Goal: Find specific page/section: Find specific page/section

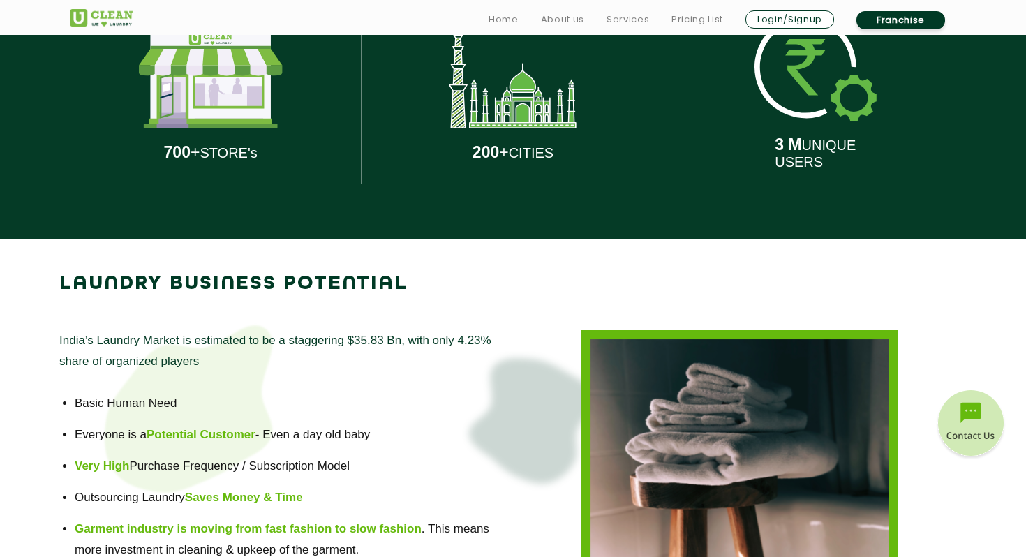
scroll to position [778, 0]
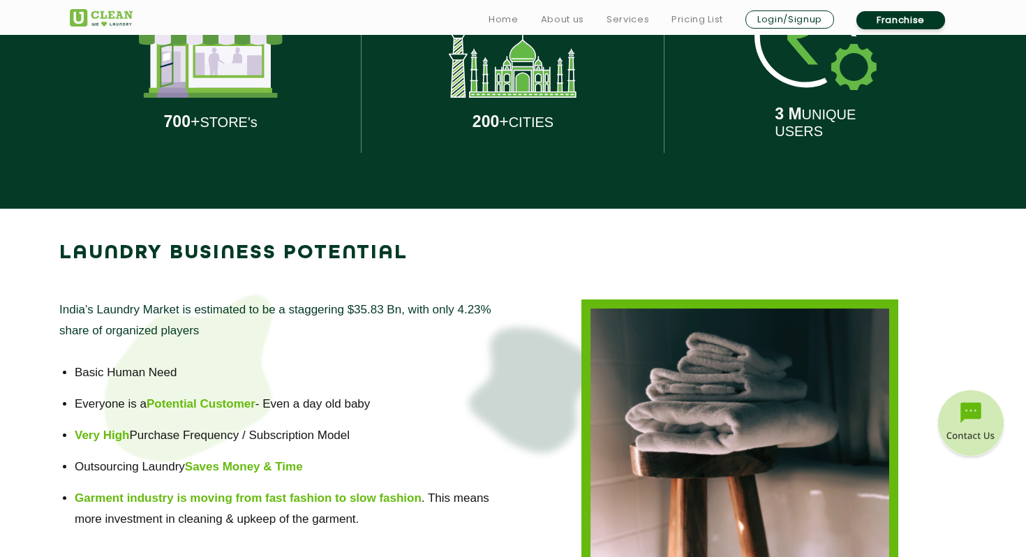
click at [251, 79] on img at bounding box center [211, 45] width 144 height 105
click at [472, 71] on img at bounding box center [513, 45] width 128 height 105
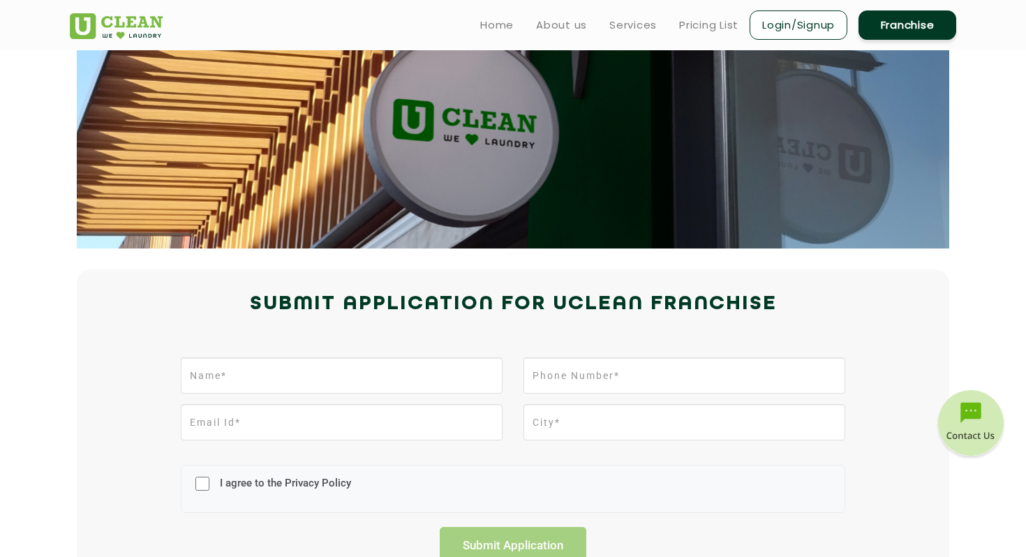
scroll to position [0, 0]
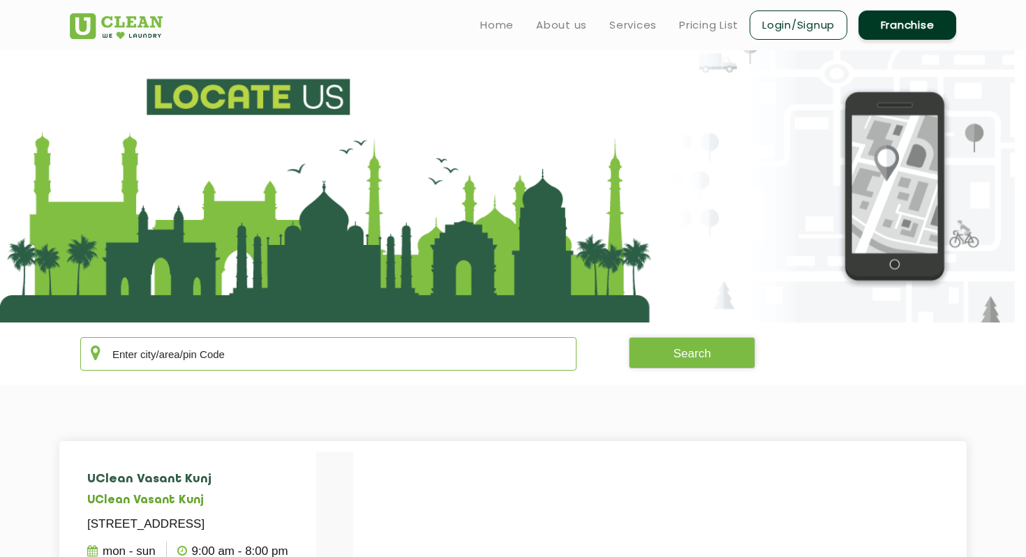
click at [237, 349] on input "text" at bounding box center [328, 354] width 496 height 34
type input "mumbai"
click at [667, 355] on button "Search" at bounding box center [692, 352] width 127 height 31
